Goal: Task Accomplishment & Management: Manage account settings

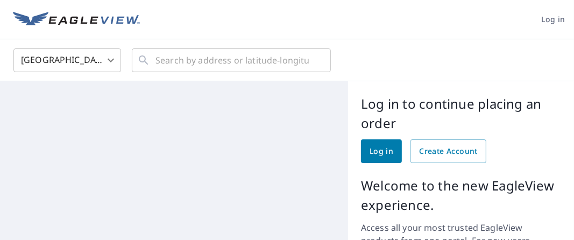
click at [378, 153] on span "Log in" at bounding box center [382, 151] width 24 height 13
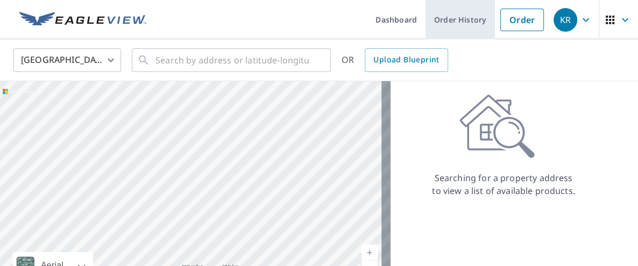
click at [451, 22] on link "Order History" at bounding box center [460, 19] width 69 height 39
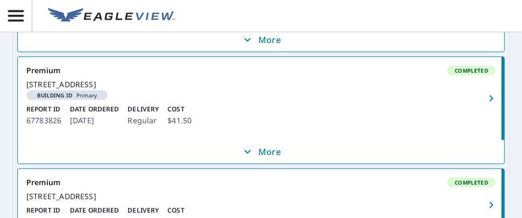
scroll to position [511, 0]
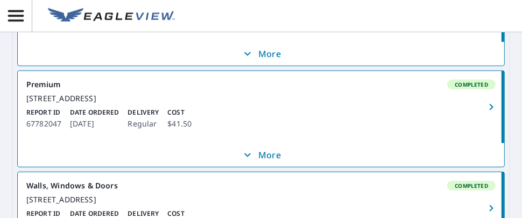
click at [489, 110] on icon "button" at bounding box center [491, 107] width 4 height 6
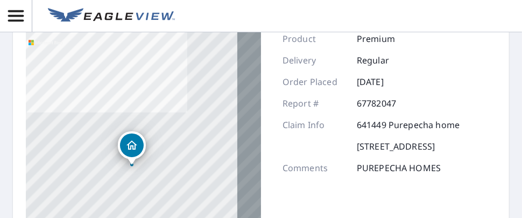
scroll to position [89, 0]
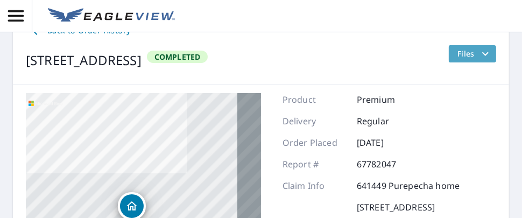
click at [479, 50] on icon "filesDropdownBtn-67782047" at bounding box center [485, 53] width 13 height 13
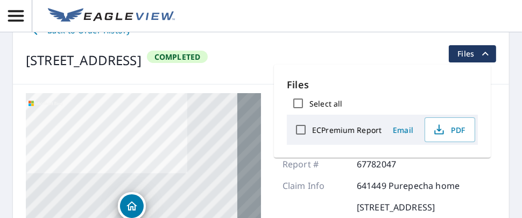
click at [299, 102] on input "Select all" at bounding box center [298, 103] width 23 height 23
checkbox input "true"
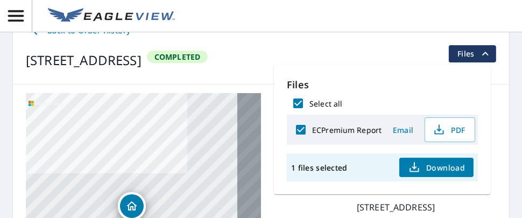
click at [405, 128] on span "Email" at bounding box center [403, 130] width 26 height 10
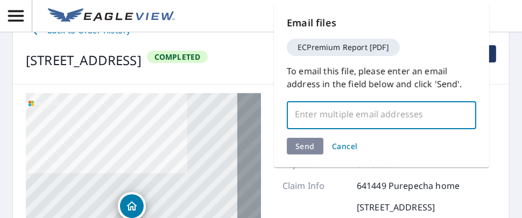
click at [349, 110] on input "text" at bounding box center [374, 114] width 164 height 20
type input "pepechahome@gmail.com"
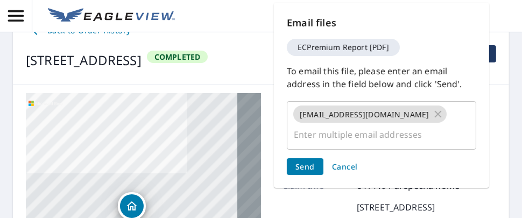
click at [298, 158] on div "Send Cancel" at bounding box center [381, 166] width 189 height 17
click at [306, 161] on span "Send" at bounding box center [305, 166] width 19 height 10
